Goal: Navigation & Orientation: Find specific page/section

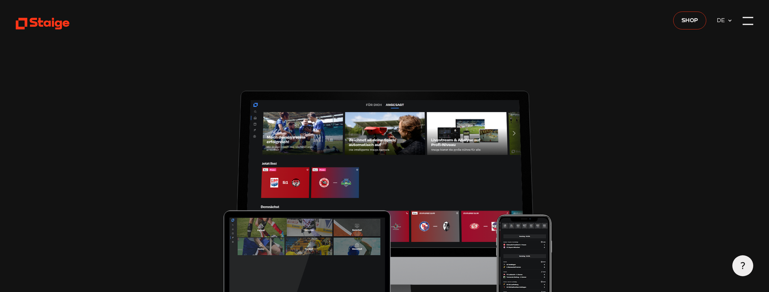
click at [32, 20] on use at bounding box center [43, 24] width 54 height 12
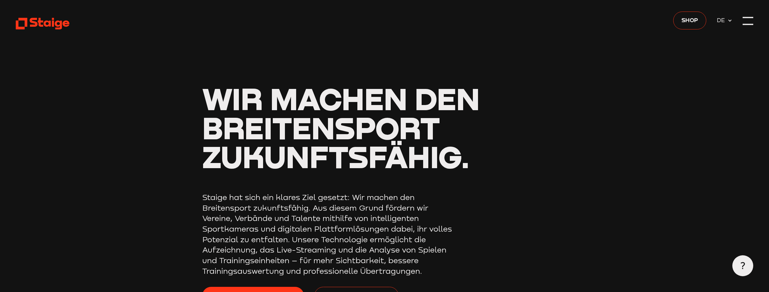
click at [753, 22] on div at bounding box center [748, 21] width 11 height 11
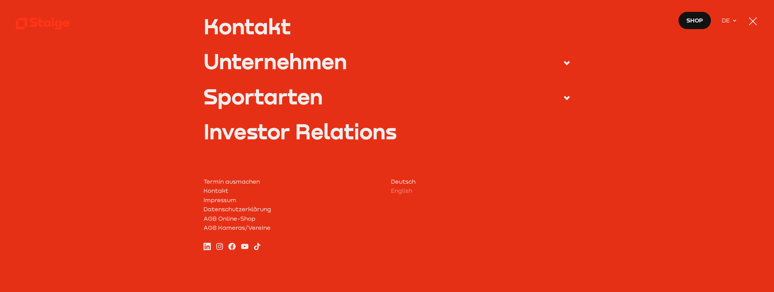
scroll to position [309, 0]
click at [51, 26] on icon at bounding box center [43, 23] width 54 height 13
